Goal: Information Seeking & Learning: Understand process/instructions

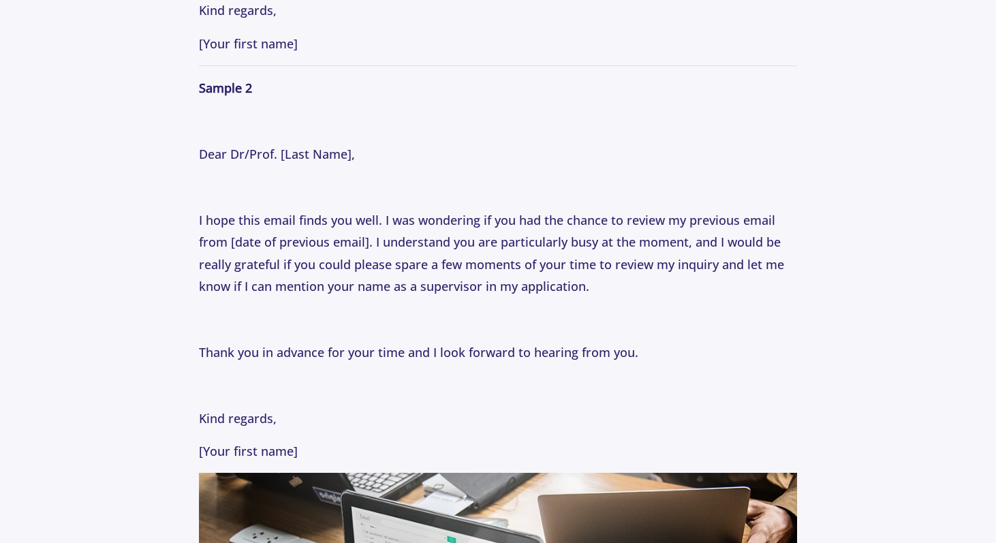
scroll to position [2122, 0]
drag, startPoint x: 349, startPoint y: 441, endPoint x: 193, endPoint y: 155, distance: 325.5
click at [193, 155] on section "Tips [DATE] How to Email Professors: Following Up Professionally with Professor…" at bounding box center [498, 111] width 996 height 4249
copy p "Dear Dr/Prof. [Last Name], I hope this email finds you well. I was wondering if…"
click at [302, 337] on p "Have you ever sent an email to a faculty member and not received a response? If…" at bounding box center [497, 138] width 597 height 3063
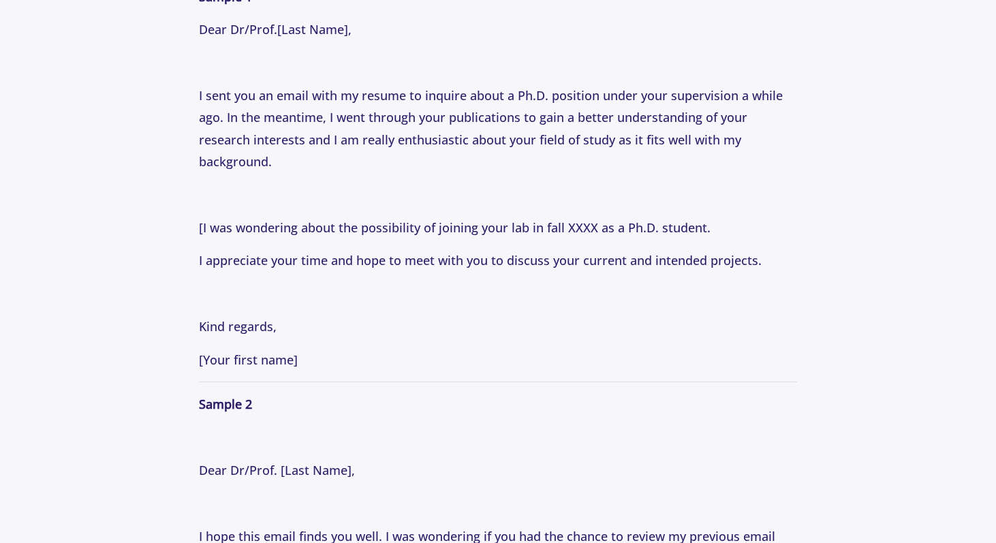
scroll to position [1807, 0]
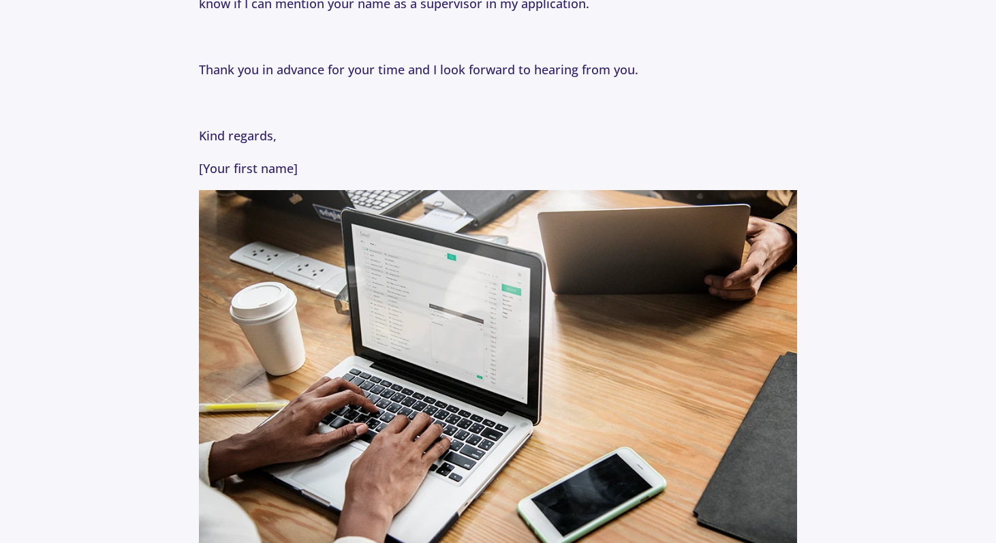
scroll to position [2405, 0]
